Goal: Task Accomplishment & Management: Complete application form

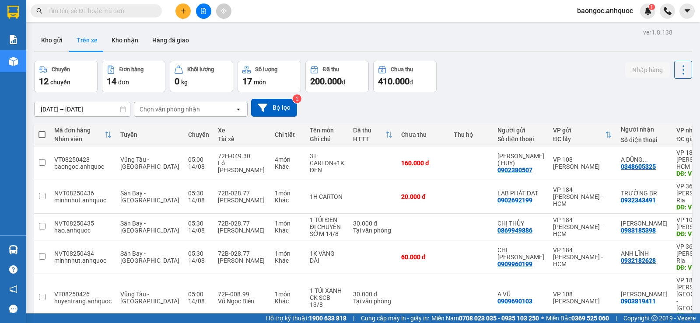
click at [182, 12] on icon "plus" at bounding box center [183, 11] width 6 height 6
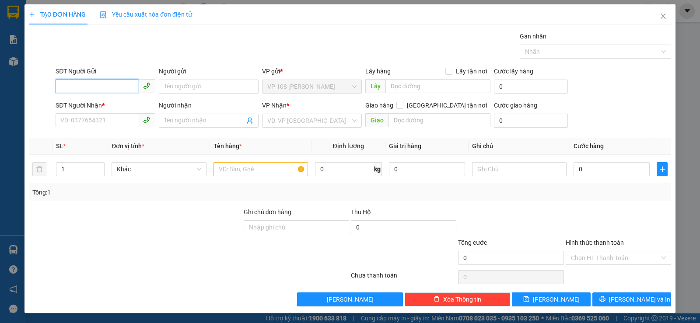
click at [117, 85] on input "SĐT Người Gửi" at bounding box center [97, 86] width 83 height 14
type input "0395701156"
click at [120, 105] on div "0395701156 - CÔ LÀNH" at bounding box center [104, 104] width 88 height 10
type input "CÔ LÀNH"
type input "0979789713"
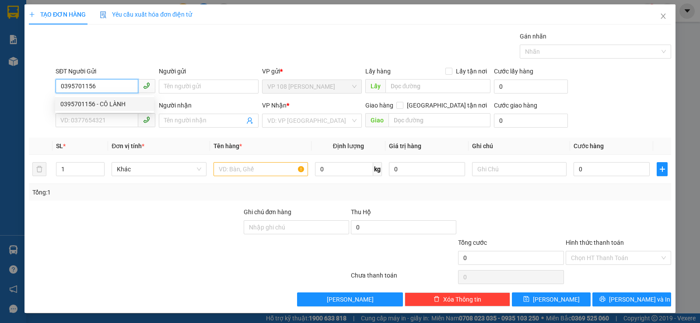
type input "A TIẾN"
type input "VP NVT"
type input "TM 19/7 VP184 HẢO"
type input "50.000"
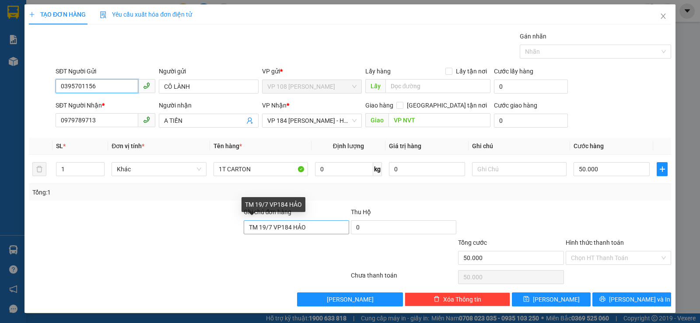
type input "0395701156"
drag, startPoint x: 308, startPoint y: 227, endPoint x: 243, endPoint y: 222, distance: 64.9
click at [244, 222] on input "TM 19/7 VP184 HẢO" at bounding box center [296, 228] width 105 height 14
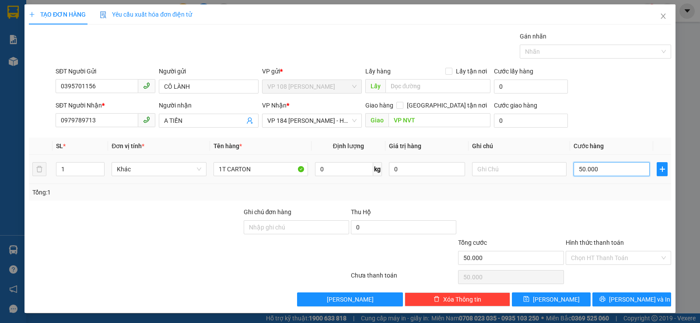
click at [605, 169] on input "50.000" at bounding box center [612, 169] width 76 height 14
type input "4"
type input "40"
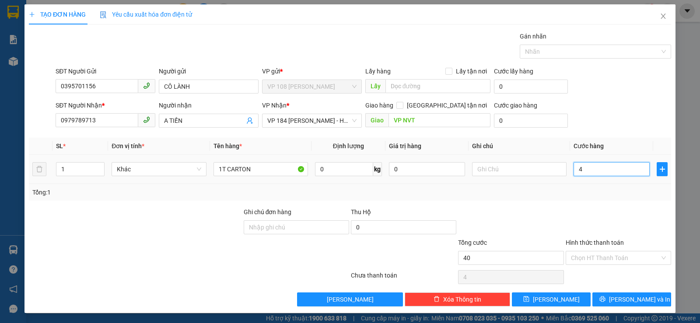
type input "40"
type input "400"
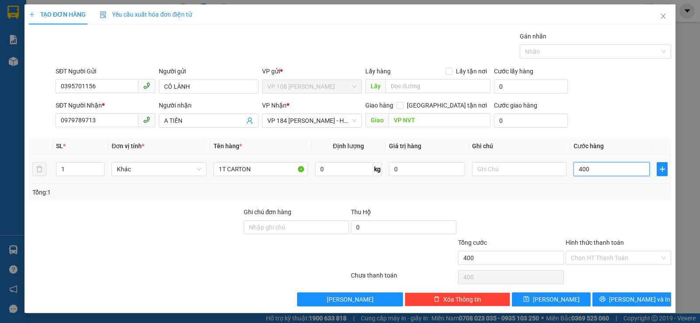
type input "4.000"
type input "40.000"
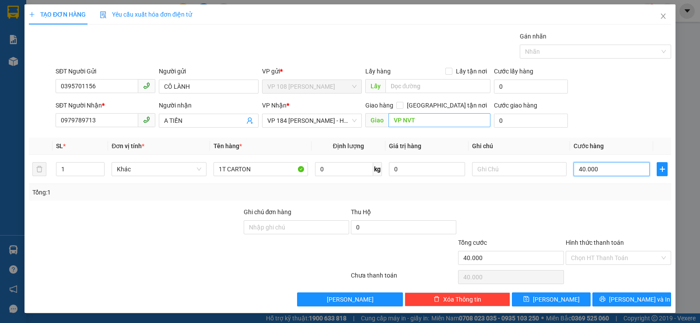
type input "40.000"
click at [400, 119] on input "VP NVT" at bounding box center [440, 120] width 102 height 14
click at [400, 120] on input "VP NVT" at bounding box center [440, 120] width 102 height 14
type input "VPNVT"
click at [642, 301] on span "[PERSON_NAME] và In" at bounding box center [639, 300] width 61 height 10
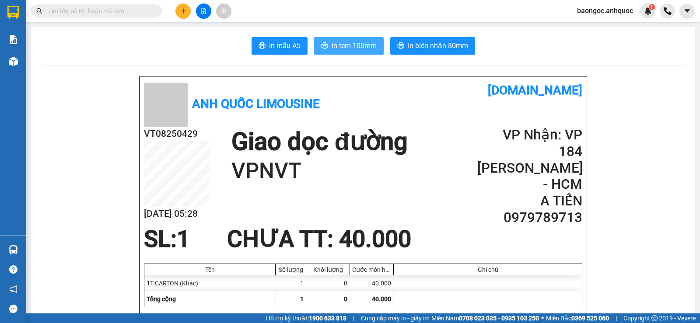
click at [336, 47] on span "In tem 100mm" at bounding box center [354, 45] width 45 height 11
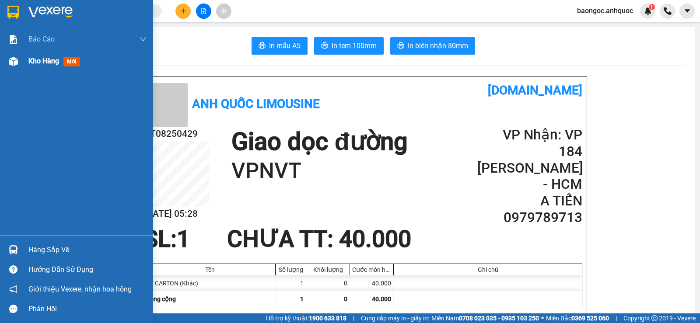
click at [24, 60] on div "Kho hàng mới" at bounding box center [76, 61] width 153 height 22
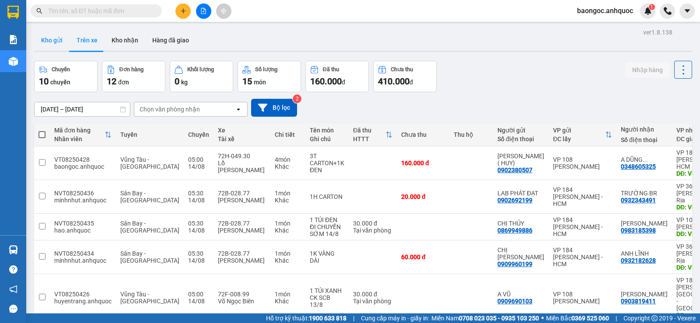
click at [56, 44] on button "Kho gửi" at bounding box center [51, 40] width 35 height 21
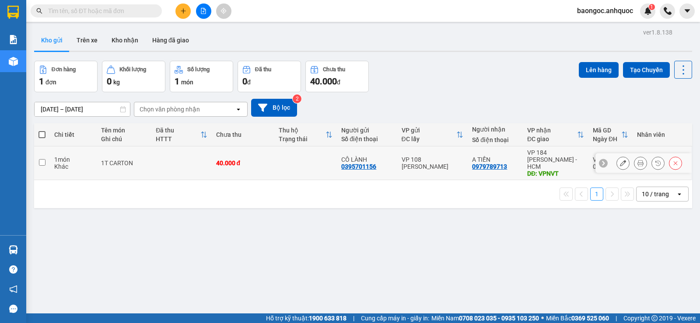
click at [179, 160] on td at bounding box center [181, 164] width 60 height 34
checkbox input "true"
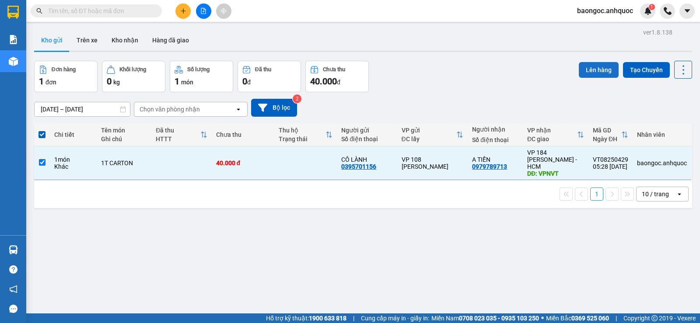
click at [581, 73] on button "Lên hàng" at bounding box center [599, 70] width 40 height 16
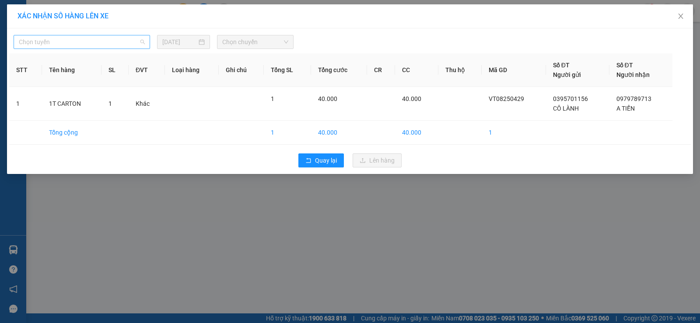
click at [123, 42] on span "Chọn tuyến" at bounding box center [82, 41] width 126 height 13
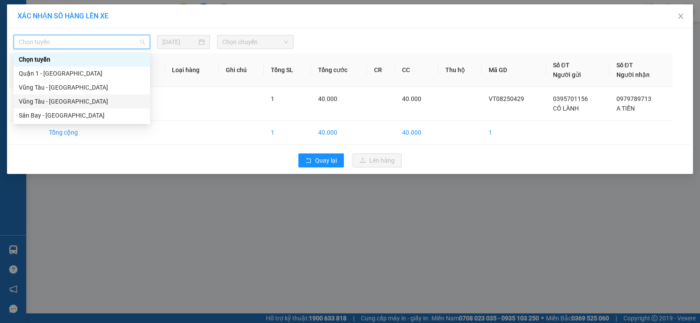
click at [84, 99] on div "Vũng Tàu - [GEOGRAPHIC_DATA]" at bounding box center [82, 102] width 126 height 10
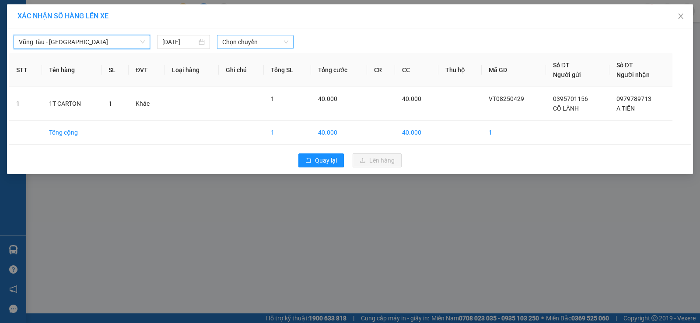
click at [242, 39] on span "Chọn chuyến" at bounding box center [255, 41] width 66 height 13
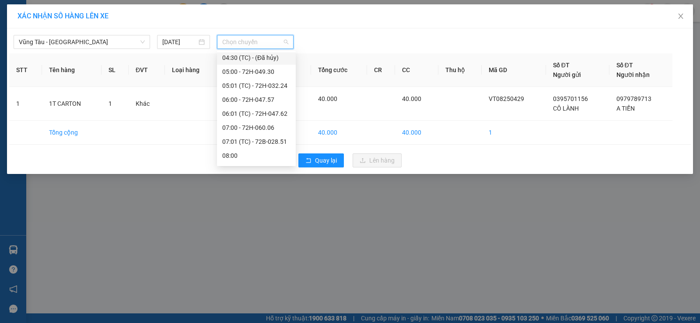
scroll to position [88, 0]
click at [256, 102] on div "06:00 - 72H-047.57" at bounding box center [256, 98] width 68 height 10
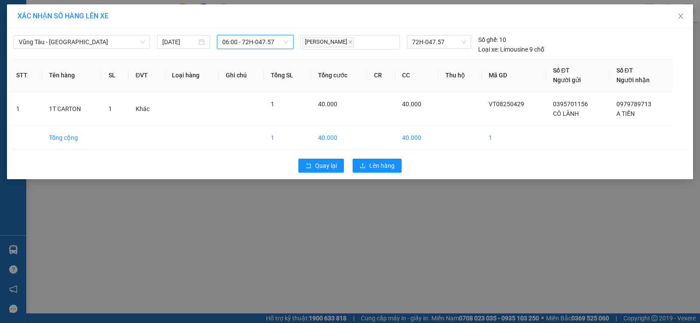
click at [273, 41] on span "06:00 - 72H-047.57" at bounding box center [255, 41] width 66 height 13
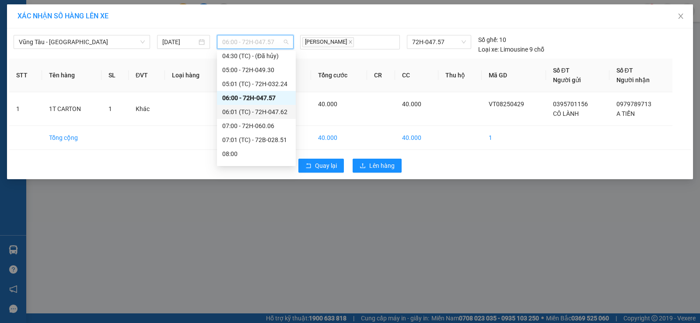
click at [276, 113] on div "06:01 (TC) - 72H-047.62" at bounding box center [256, 112] width 68 height 10
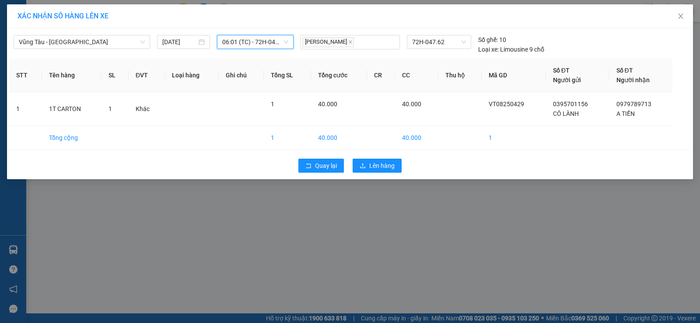
click at [251, 40] on span "06:01 (TC) - 72H-047.62" at bounding box center [255, 41] width 66 height 13
click at [137, 42] on span "Vũng Tàu - [GEOGRAPHIC_DATA]" at bounding box center [82, 41] width 126 height 13
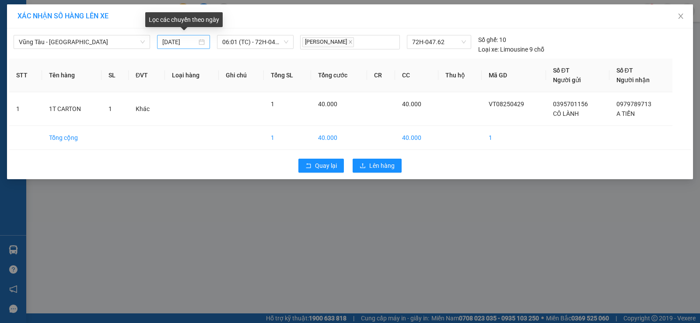
click at [201, 41] on div "[DATE]" at bounding box center [183, 42] width 42 height 10
click at [256, 42] on span "06:01 (TC) - 72H-047.62" at bounding box center [255, 41] width 66 height 13
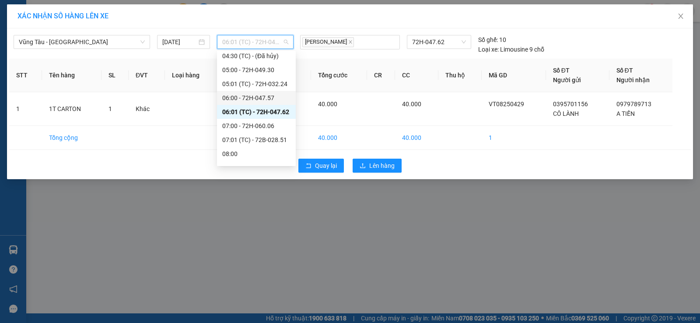
click at [258, 100] on div "06:00 - 72H-047.57" at bounding box center [256, 98] width 68 height 10
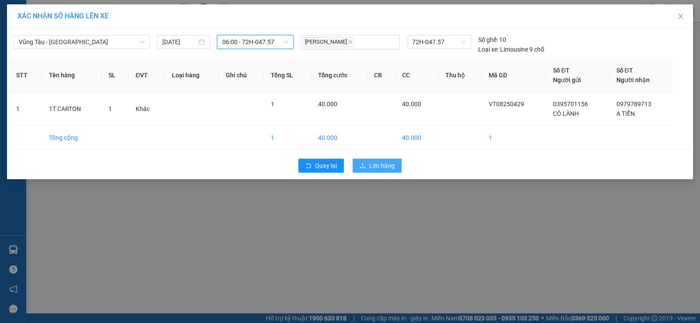
click at [372, 166] on span "Lên hàng" at bounding box center [381, 166] width 25 height 10
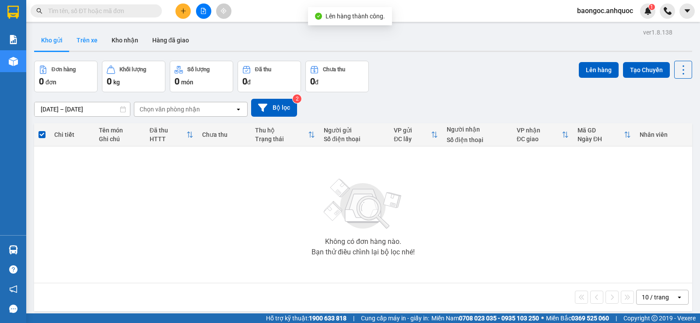
click at [91, 46] on button "Trên xe" at bounding box center [87, 40] width 35 height 21
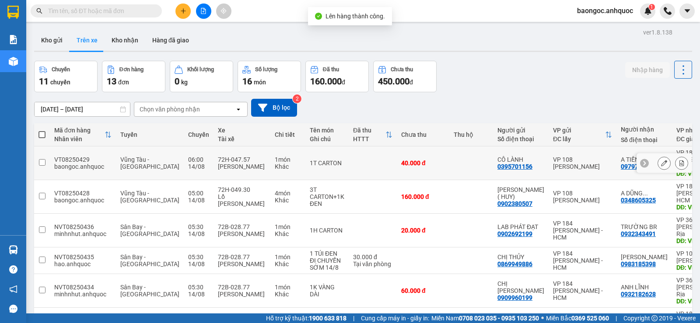
click at [679, 160] on icon at bounding box center [682, 163] width 6 height 6
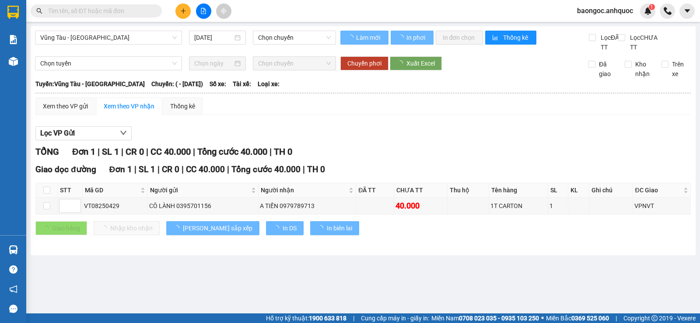
type input "[DATE]"
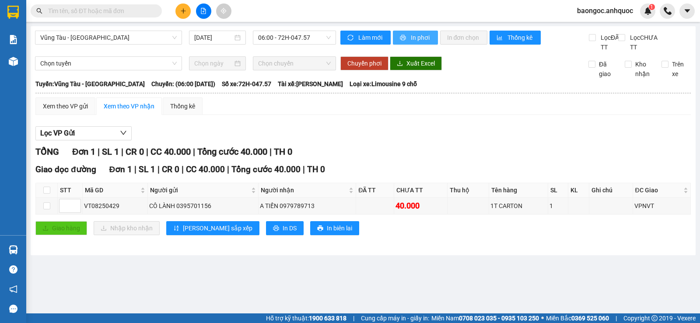
click at [431, 37] on button "In phơi" at bounding box center [415, 38] width 45 height 14
click at [181, 14] on icon "plus" at bounding box center [183, 11] width 6 height 6
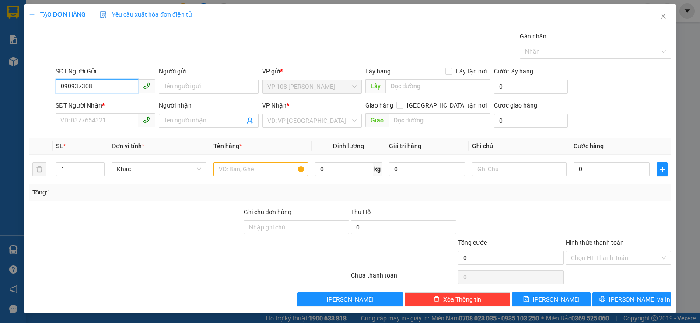
type input "0909373080"
click at [138, 99] on div "0909373080 - [PERSON_NAME]" at bounding box center [104, 104] width 99 height 14
type input "CÔ HUYỀN"
type input "0909959660"
type input "CHỊ TUYẾT"
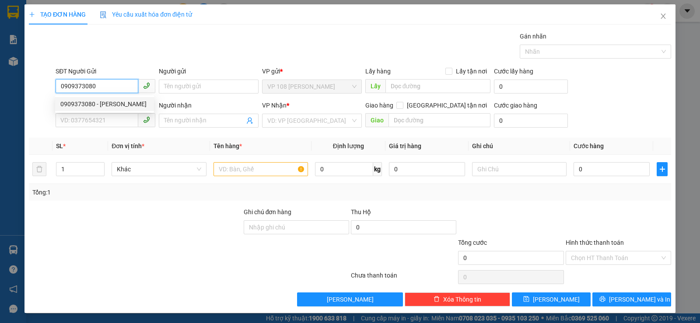
type input "VPSG"
type input "50.000"
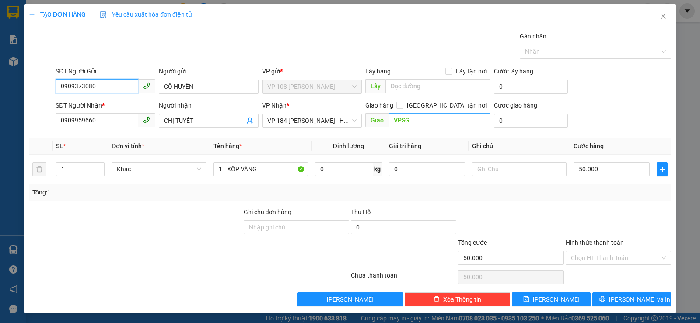
type input "0909373080"
click at [413, 124] on input "VPSG" at bounding box center [440, 120] width 102 height 14
type input "VPNVT"
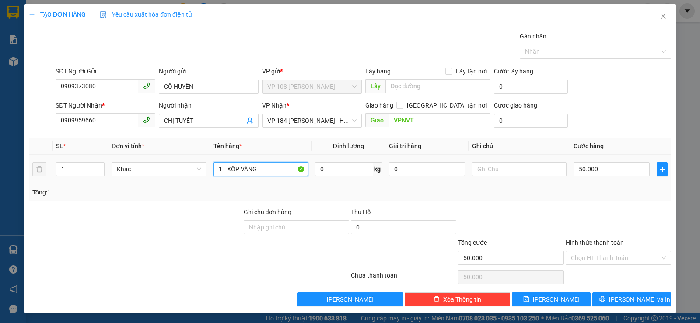
click at [269, 170] on input "1T XỐP VÀNG" at bounding box center [261, 169] width 95 height 14
type input "1T XỐP TRẮNG"
click at [620, 254] on input "Hình thức thanh toán" at bounding box center [615, 258] width 89 height 13
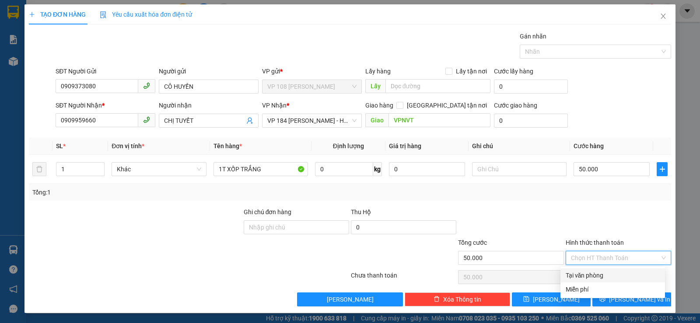
click at [586, 277] on div "Tại văn phòng" at bounding box center [613, 276] width 94 height 10
type input "0"
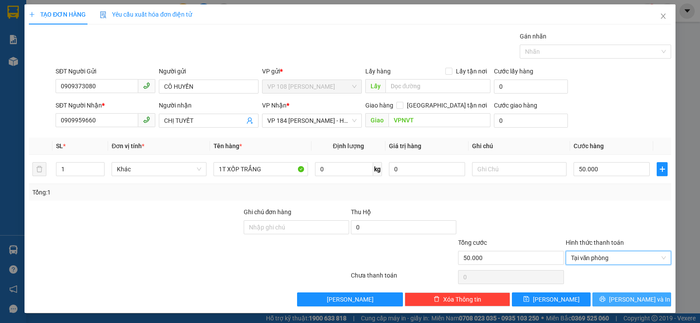
click at [631, 301] on span "[PERSON_NAME] và In" at bounding box center [639, 300] width 61 height 10
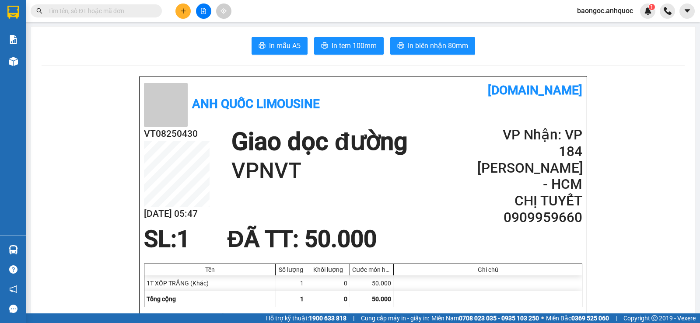
click at [354, 50] on span "In tem 100mm" at bounding box center [354, 45] width 45 height 11
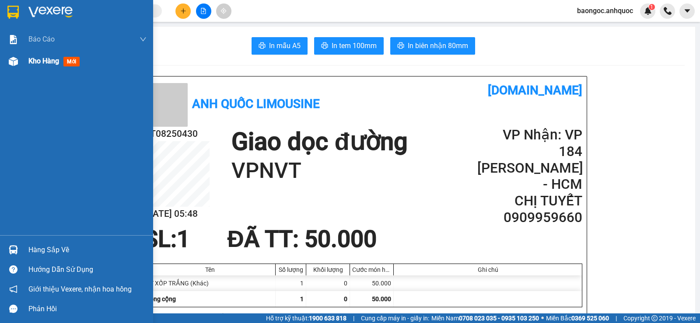
click at [24, 65] on div "Kho hàng mới" at bounding box center [76, 61] width 153 height 22
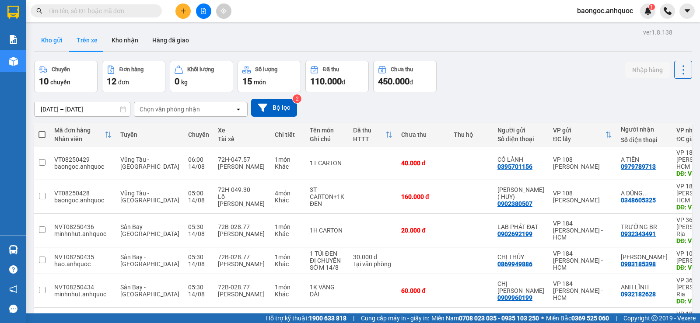
click at [52, 41] on button "Kho gửi" at bounding box center [51, 40] width 35 height 21
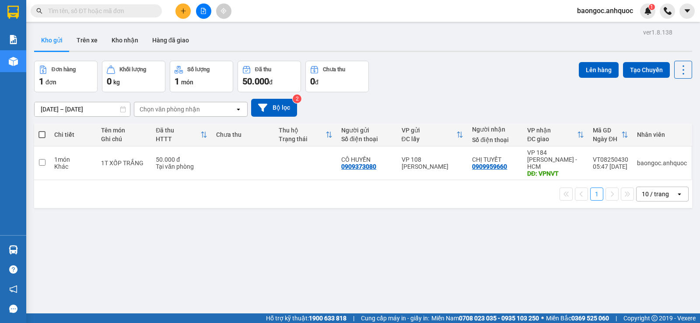
drag, startPoint x: 245, startPoint y: 165, endPoint x: 236, endPoint y: 167, distance: 9.1
click at [242, 165] on td at bounding box center [243, 164] width 63 height 34
checkbox input "true"
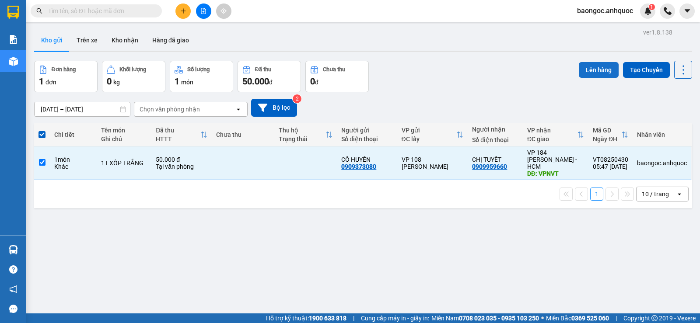
click at [597, 71] on button "Lên hàng" at bounding box center [599, 70] width 40 height 16
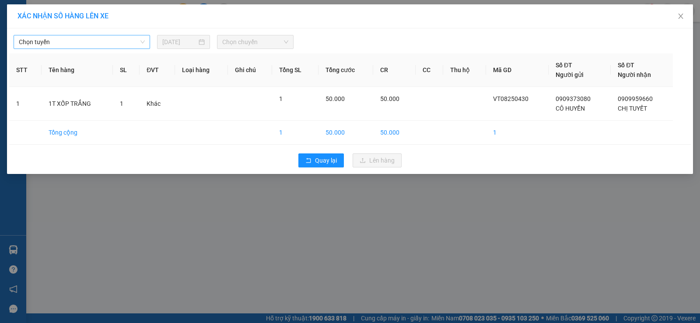
click at [115, 38] on span "Chọn tuyến" at bounding box center [82, 41] width 126 height 13
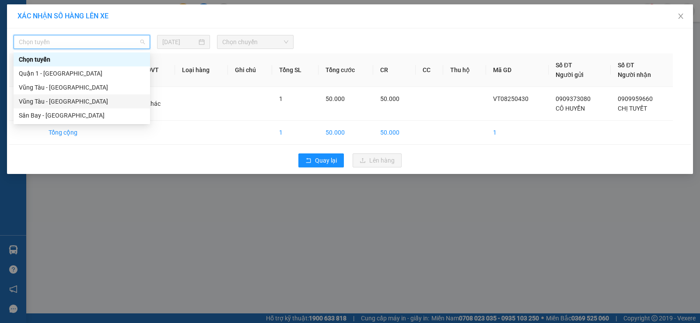
click at [90, 102] on div "Vũng Tàu - [GEOGRAPHIC_DATA]" at bounding box center [82, 102] width 126 height 10
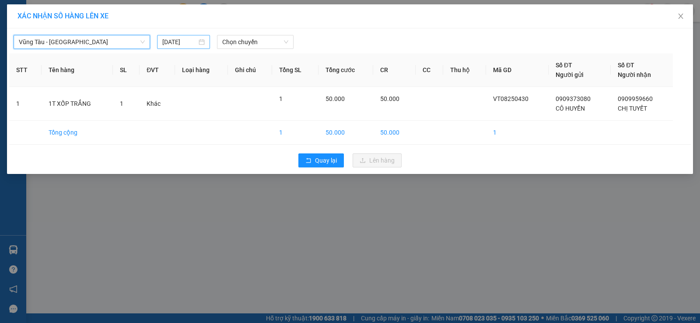
click at [200, 43] on div "[DATE]" at bounding box center [183, 42] width 42 height 10
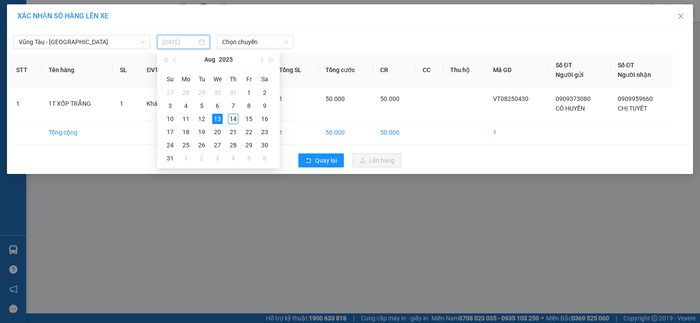
click at [237, 122] on div "14" at bounding box center [233, 119] width 11 height 11
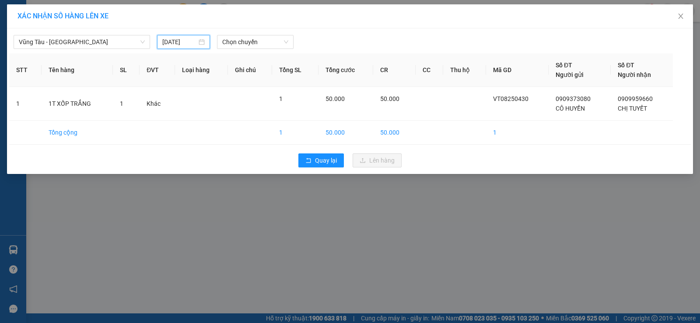
type input "[DATE]"
click at [236, 46] on span "Chọn chuyến" at bounding box center [255, 41] width 66 height 13
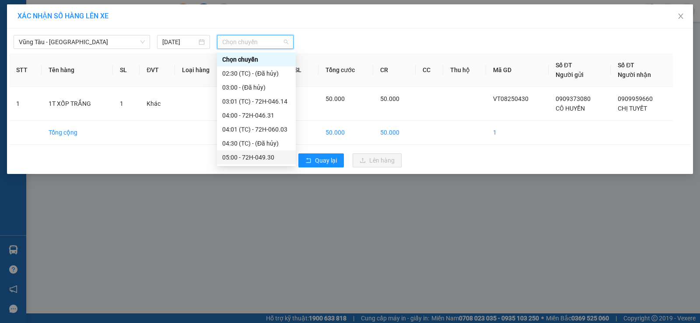
scroll to position [88, 0]
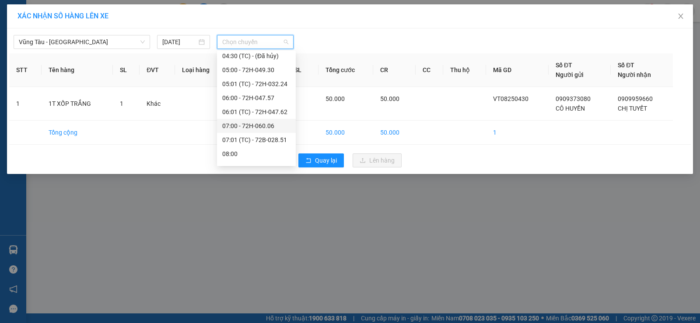
click at [247, 123] on div "07:00 - 72H-060.06" at bounding box center [256, 126] width 68 height 10
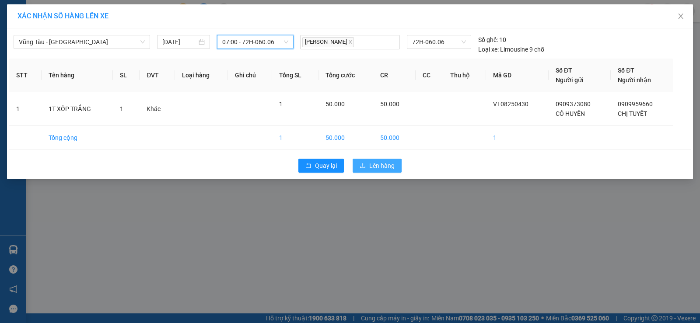
click at [372, 168] on span "Lên hàng" at bounding box center [381, 166] width 25 height 10
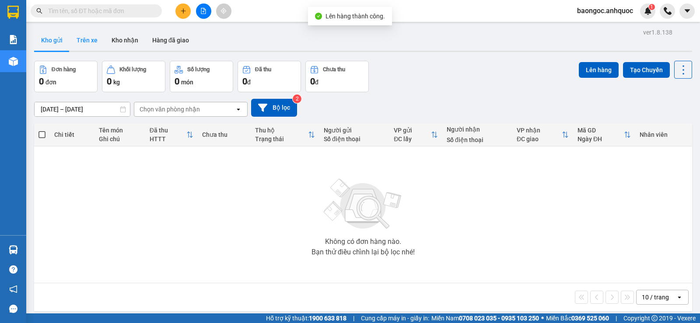
click at [85, 45] on button "Trên xe" at bounding box center [87, 40] width 35 height 21
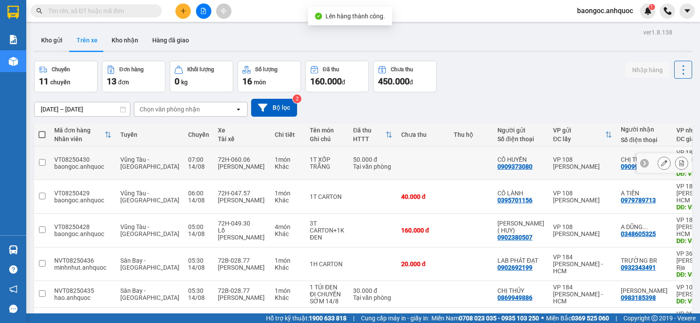
click at [679, 161] on icon at bounding box center [681, 163] width 5 height 6
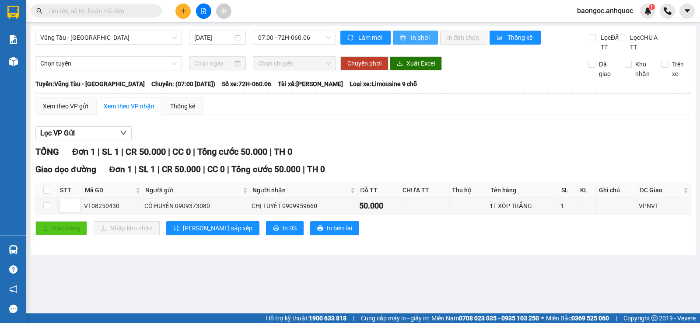
click at [428, 40] on span "In phơi" at bounding box center [421, 38] width 20 height 10
click at [431, 36] on button "In phơi" at bounding box center [415, 38] width 45 height 14
click at [178, 11] on button at bounding box center [182, 11] width 15 height 15
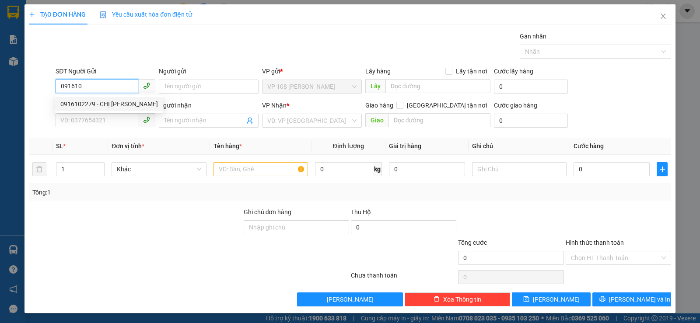
click at [92, 107] on div "0916102279 - CHỊ [PERSON_NAME]" at bounding box center [109, 104] width 98 height 10
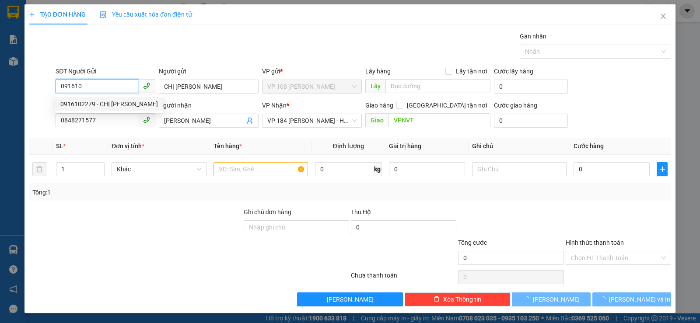
type input "0916102279"
type input "CHỊ [PERSON_NAME]"
type input "0848271577"
type input "[PERSON_NAME]"
type input "VPNVT"
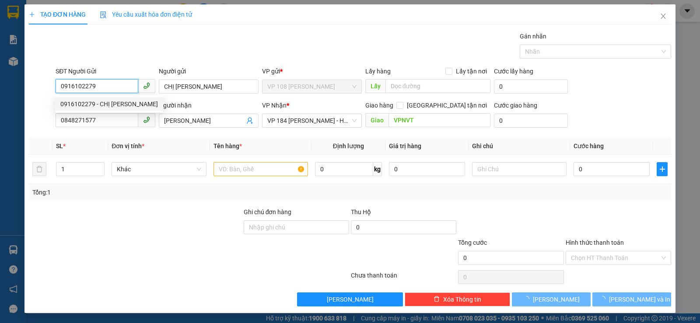
type input "40.000"
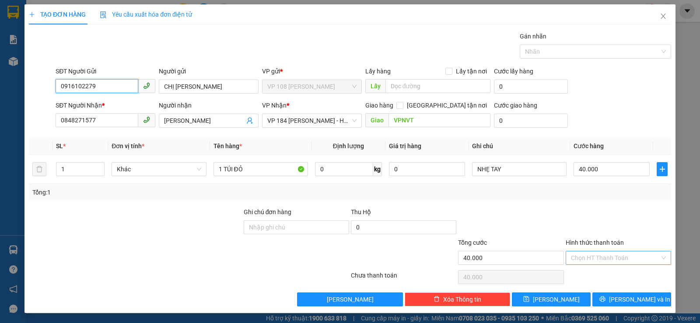
type input "0916102279"
click at [606, 259] on input "Hình thức thanh toán" at bounding box center [615, 258] width 89 height 13
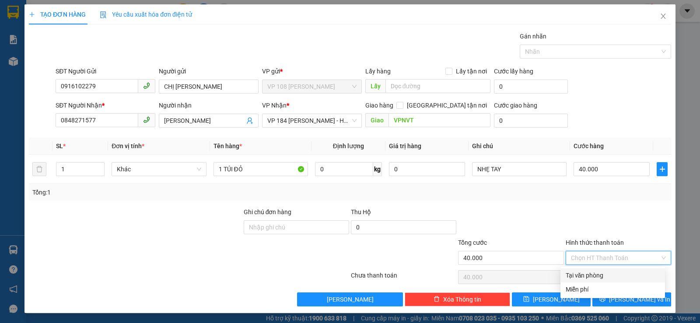
click at [609, 277] on div "Tại văn phòng" at bounding box center [613, 276] width 94 height 10
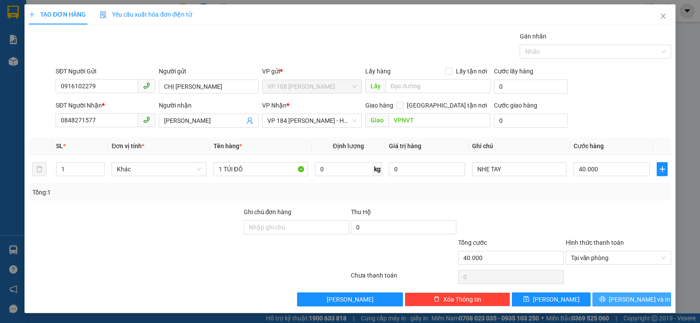
click at [606, 301] on icon "printer" at bounding box center [602, 299] width 6 height 6
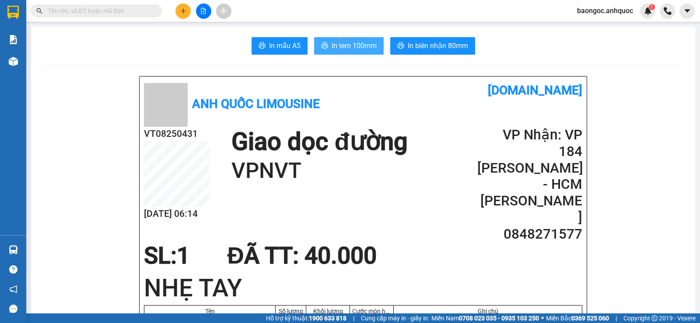
click at [362, 42] on span "In tem 100mm" at bounding box center [354, 45] width 45 height 11
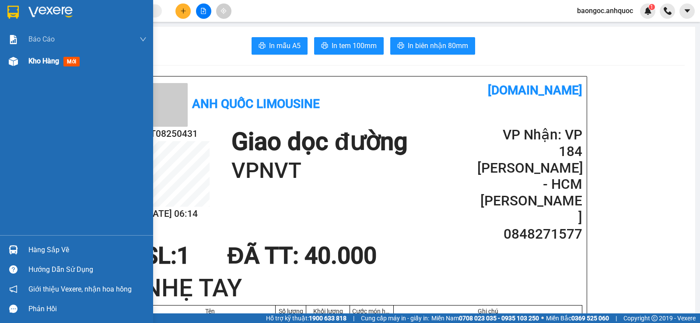
click at [45, 64] on span "Kho hàng" at bounding box center [43, 61] width 31 height 8
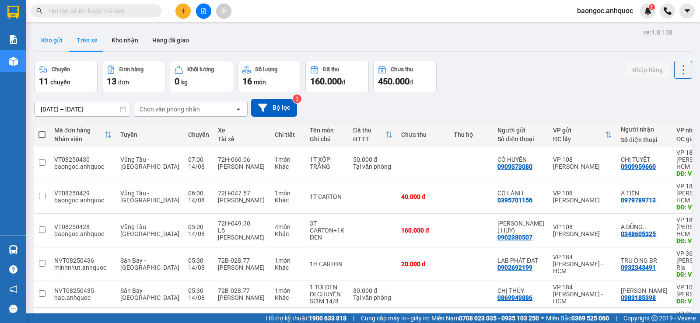
click at [58, 40] on button "Kho gửi" at bounding box center [51, 40] width 35 height 21
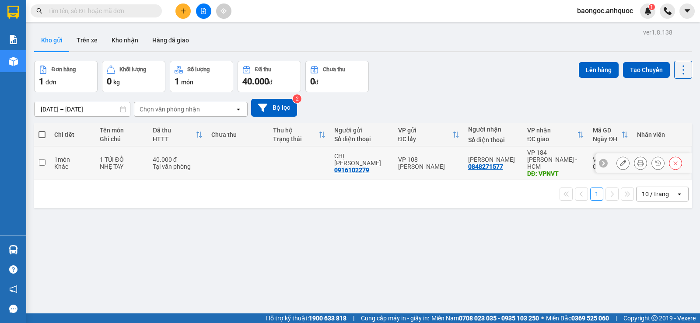
click at [620, 165] on div at bounding box center [622, 163] width 13 height 13
click at [319, 160] on td at bounding box center [300, 164] width 62 height 34
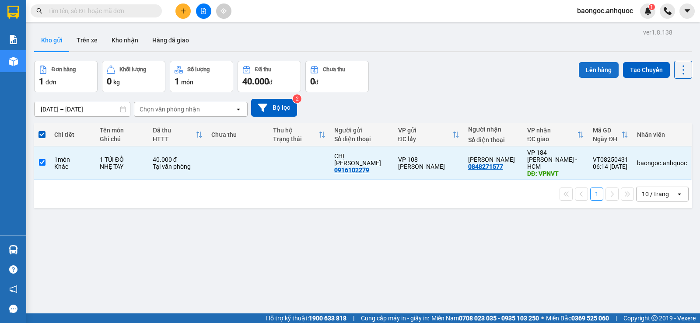
click at [585, 70] on button "Lên hàng" at bounding box center [599, 70] width 40 height 16
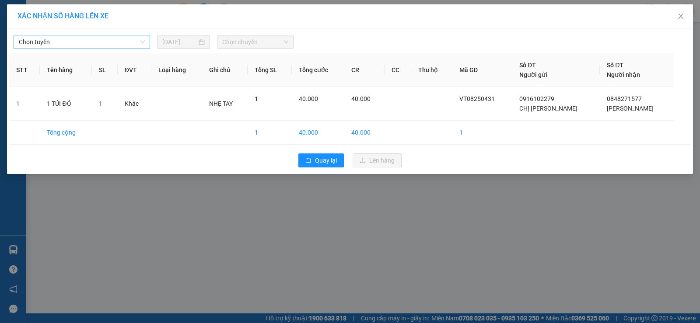
click at [140, 43] on span "Chọn tuyến" at bounding box center [82, 41] width 126 height 13
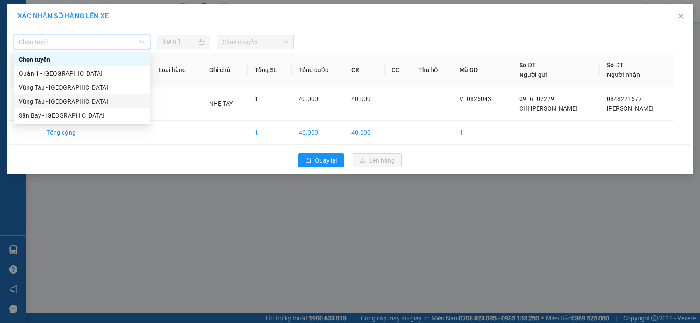
click at [126, 99] on div "Vũng Tàu - [GEOGRAPHIC_DATA]" at bounding box center [82, 102] width 126 height 10
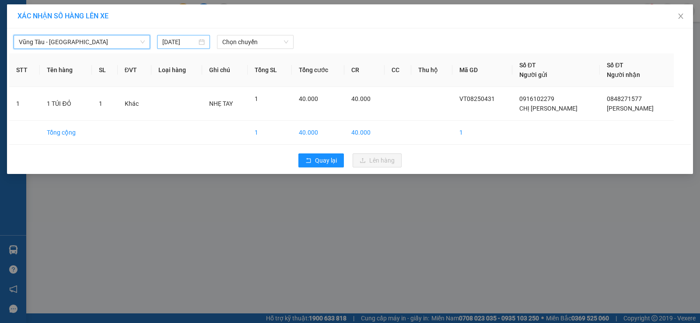
click at [200, 42] on div "[DATE]" at bounding box center [183, 42] width 42 height 10
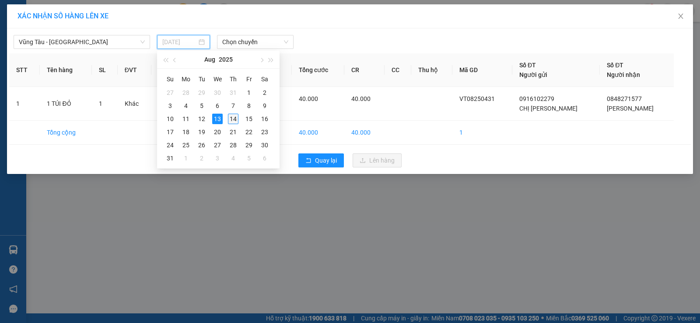
click at [232, 121] on div "14" at bounding box center [233, 119] width 11 height 11
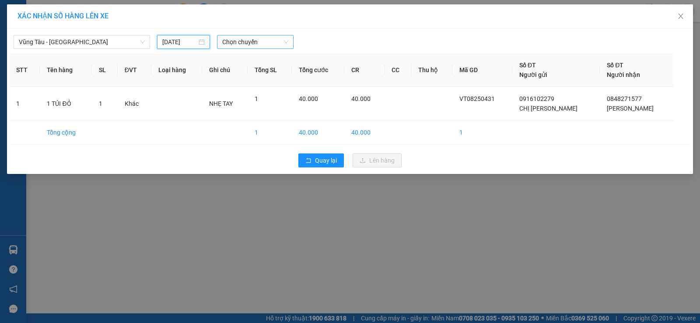
click at [249, 44] on span "Chọn chuyến" at bounding box center [255, 41] width 66 height 13
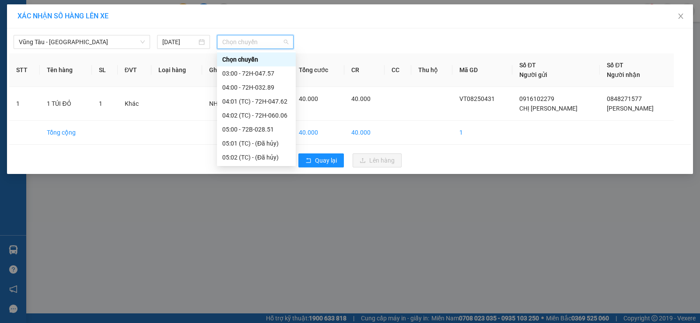
type input "[DATE]"
click at [262, 223] on div "07:01 (TC) - 72B-028.51" at bounding box center [256, 228] width 68 height 10
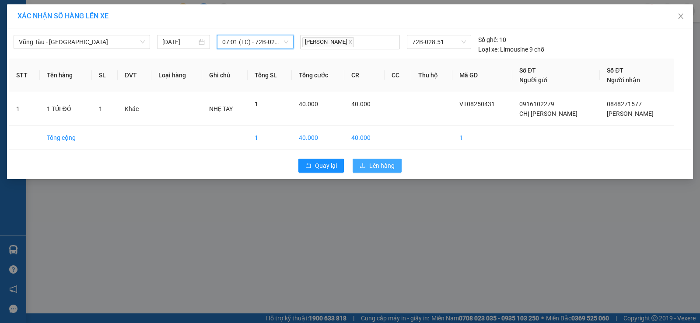
click at [385, 168] on span "Lên hàng" at bounding box center [381, 166] width 25 height 10
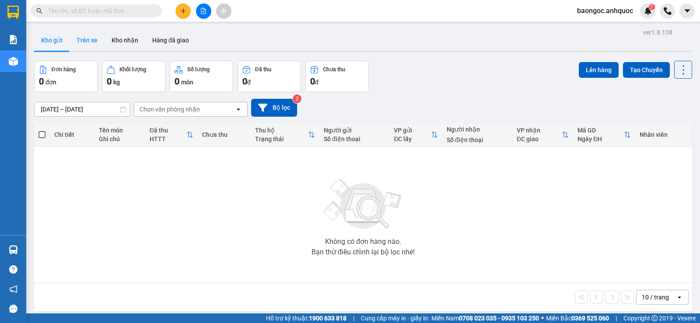
click at [94, 35] on button "Trên xe" at bounding box center [87, 40] width 35 height 21
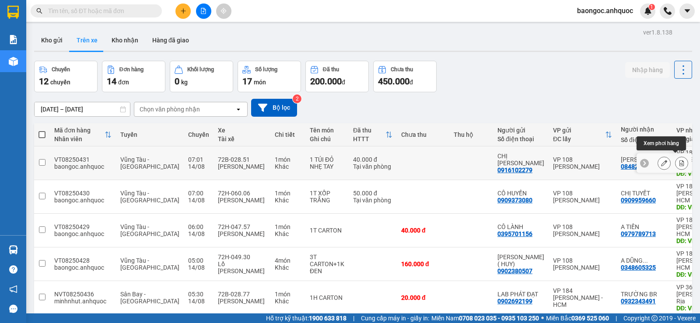
click at [679, 161] on icon at bounding box center [681, 163] width 5 height 6
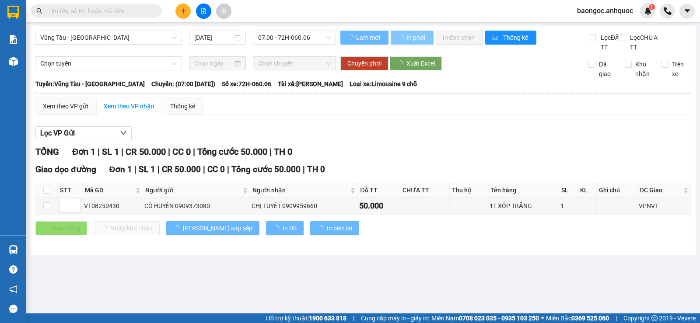
click at [405, 39] on span "button" at bounding box center [402, 38] width 9 height 10
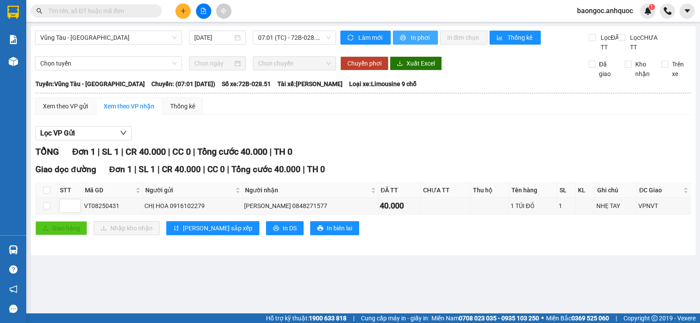
click at [413, 39] on span "In phơi" at bounding box center [421, 38] width 20 height 10
